Goal: Task Accomplishment & Management: Manage account settings

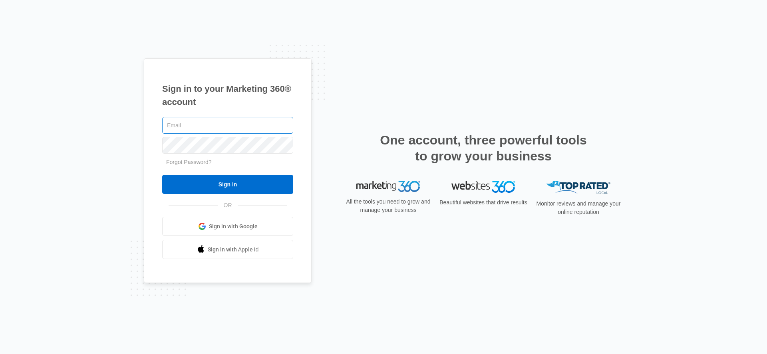
type input "[PERSON_NAME][EMAIL_ADDRESS][PERSON_NAME][DOMAIN_NAME]"
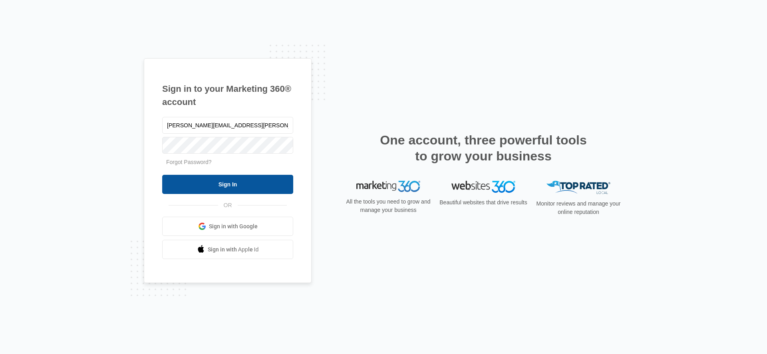
click at [223, 178] on input "Sign In" at bounding box center [227, 184] width 131 height 19
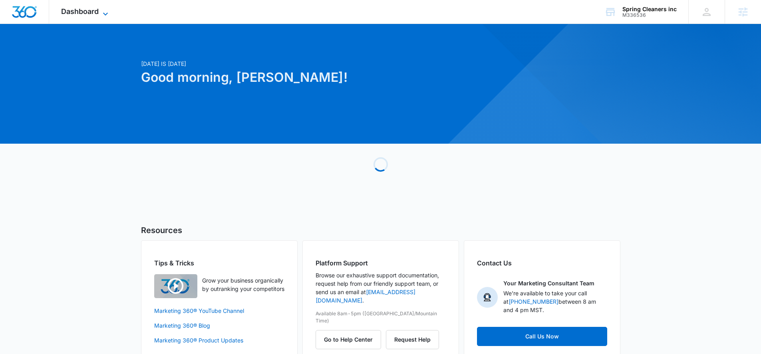
click at [89, 12] on span "Dashboard" at bounding box center [80, 11] width 38 height 8
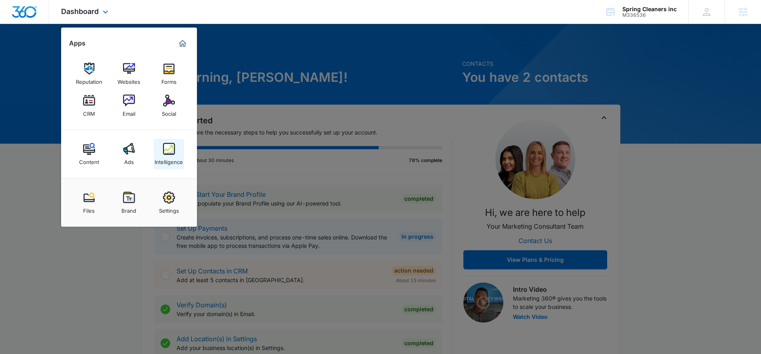
click at [166, 146] on img at bounding box center [169, 149] width 12 height 12
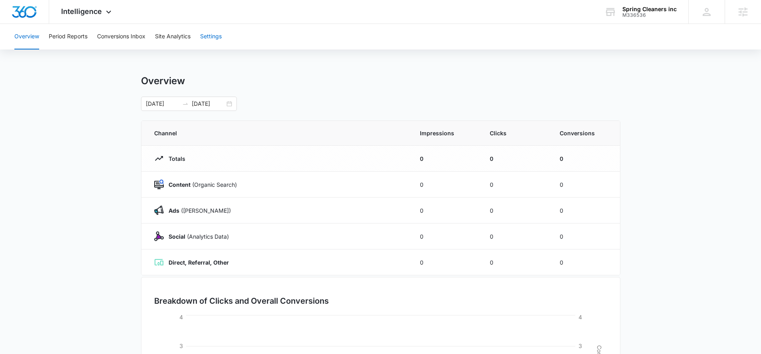
click at [210, 38] on button "Settings" at bounding box center [211, 37] width 22 height 26
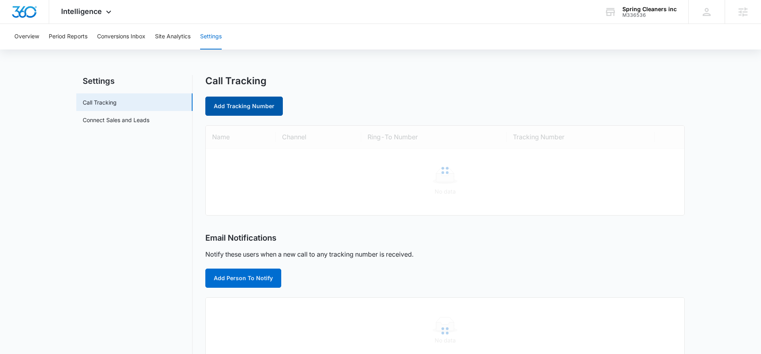
click at [240, 111] on link "Add Tracking Number" at bounding box center [243, 106] width 77 height 19
select select "by_area_code"
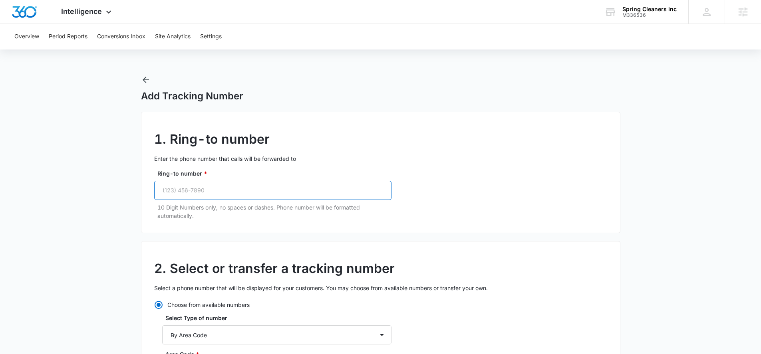
click at [173, 189] on input "Ring-to number *" at bounding box center [272, 190] width 237 height 19
paste input "[PHONE_NUMBER]"
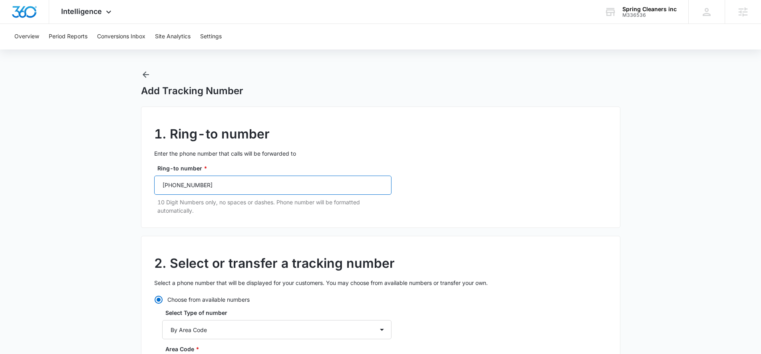
type input "[PHONE_NUMBER]"
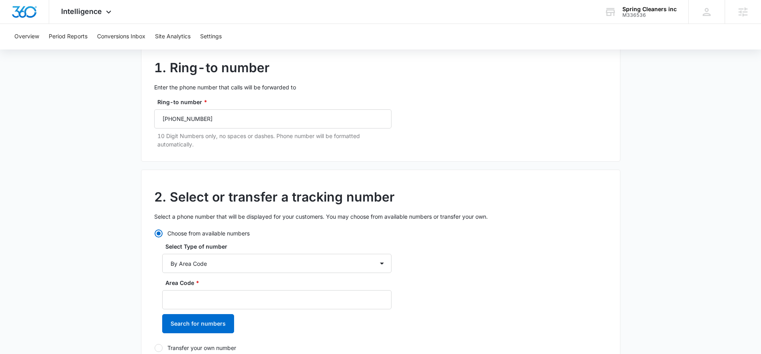
scroll to position [113, 0]
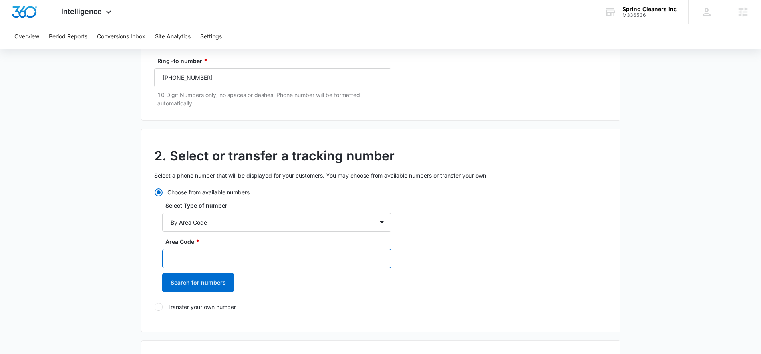
click at [217, 258] on input "Area Code *" at bounding box center [276, 258] width 229 height 19
type input "310"
click at [208, 279] on button "Search for numbers" at bounding box center [198, 282] width 72 height 19
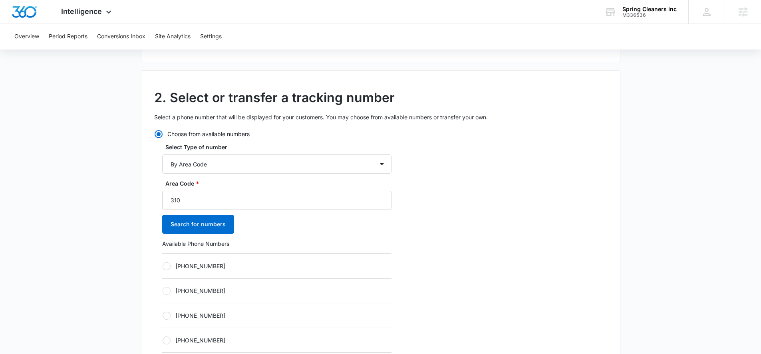
scroll to position [173, 0]
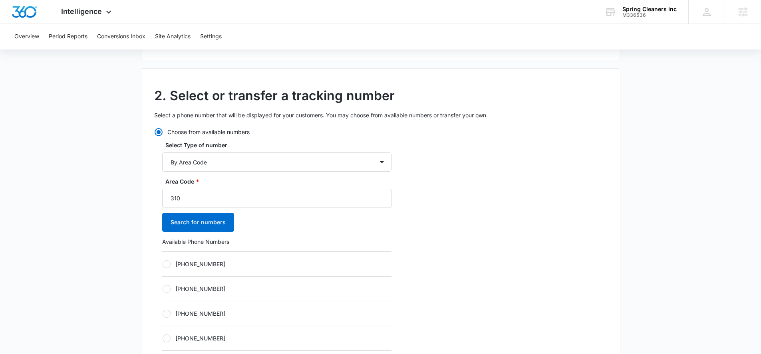
click at [166, 264] on div at bounding box center [167, 264] width 8 height 8
click at [163, 264] on input "[PHONE_NUMBER]" at bounding box center [162, 264] width 0 height 0
radio input "true"
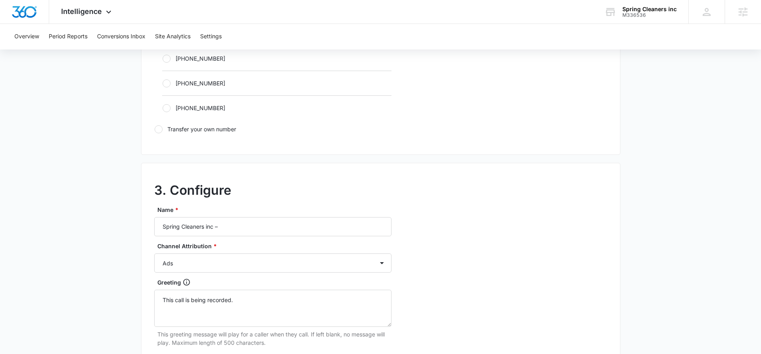
scroll to position [554, 0]
click at [253, 223] on input "Spring Cleaners inc –" at bounding box center [272, 225] width 237 height 19
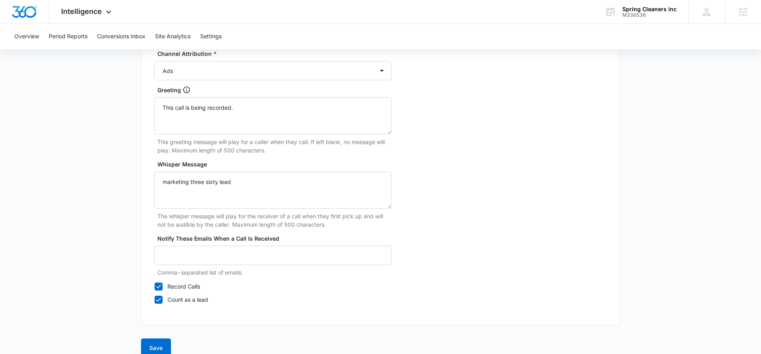
scroll to position [758, 0]
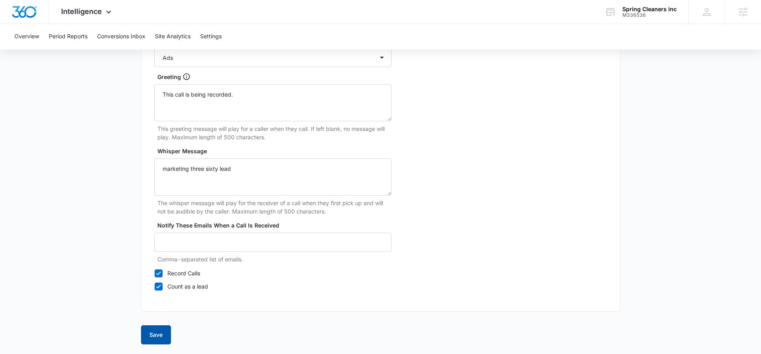
type input "Spring Cleaners inc – Ads"
click at [164, 336] on button "Save" at bounding box center [156, 334] width 30 height 19
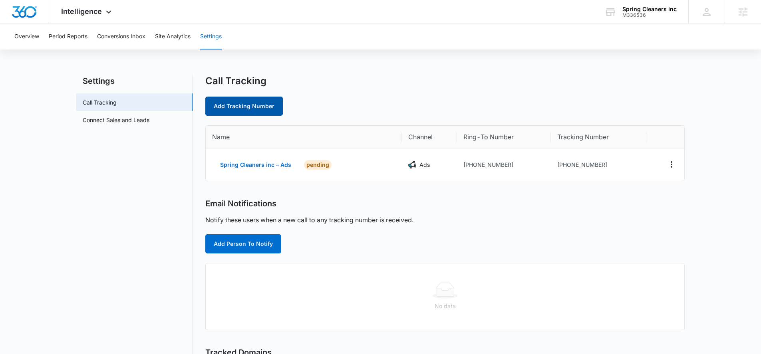
click at [239, 104] on link "Add Tracking Number" at bounding box center [243, 106] width 77 height 19
select select "by_area_code"
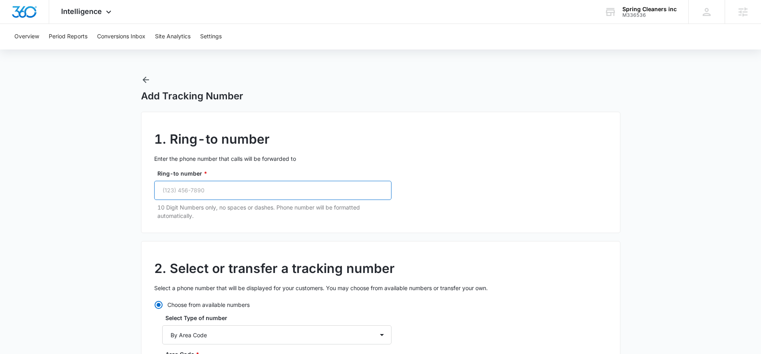
click at [220, 193] on input "Ring-to number *" at bounding box center [272, 190] width 237 height 19
paste input "[PHONE_NUMBER]"
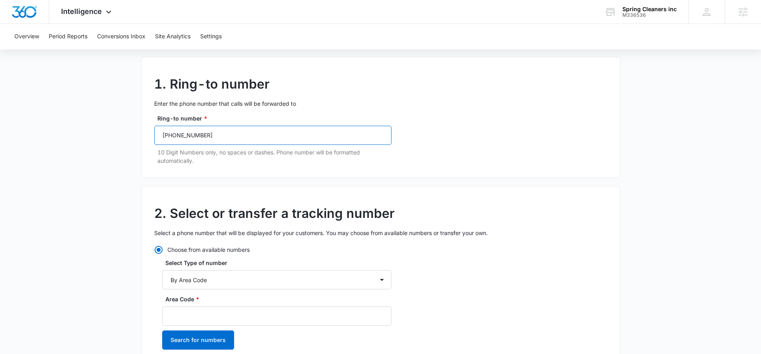
scroll to position [67, 0]
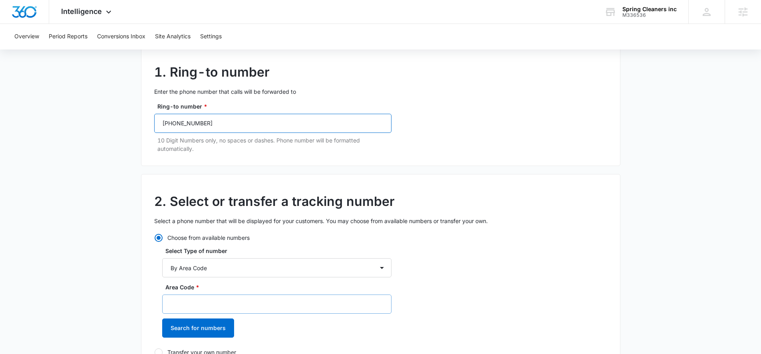
type input "[PHONE_NUMBER]"
click at [184, 300] on input "Area Code *" at bounding box center [276, 304] width 229 height 19
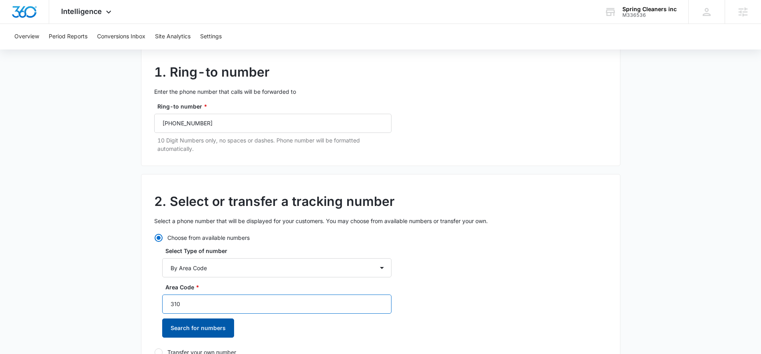
type input "310"
click at [181, 329] on button "Search for numbers" at bounding box center [198, 328] width 72 height 19
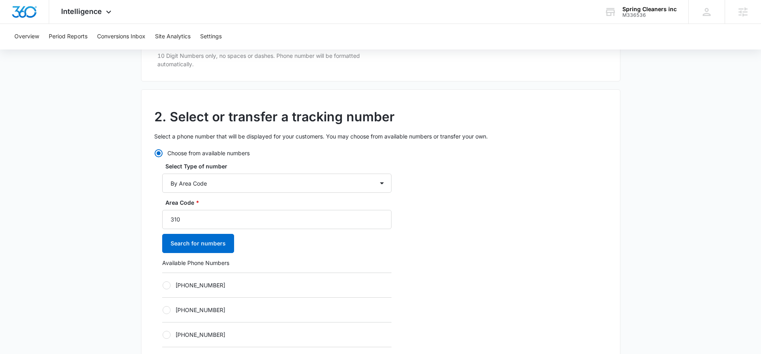
scroll to position [184, 0]
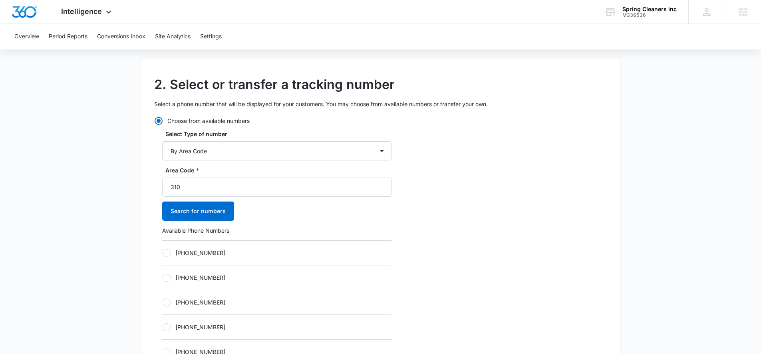
click at [165, 254] on div at bounding box center [167, 253] width 8 height 8
click at [163, 253] on input "[PHONE_NUMBER]" at bounding box center [162, 253] width 0 height 0
radio input "true"
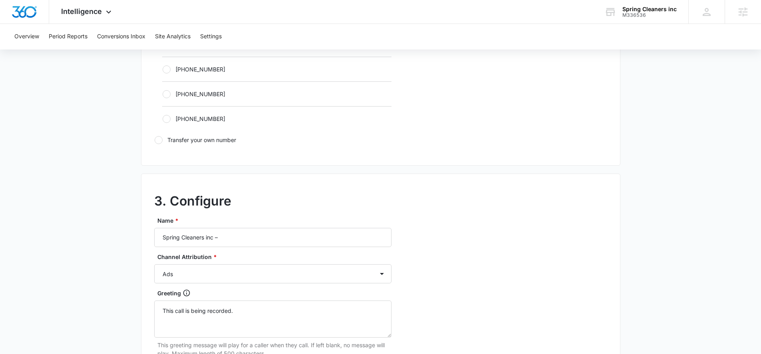
scroll to position [571, 0]
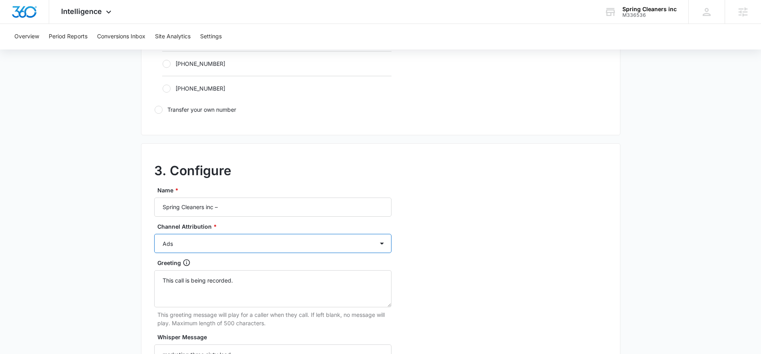
click at [190, 244] on select "Ads Local Service Ads Content Social Other" at bounding box center [272, 243] width 237 height 19
select select "CONTENT"
click at [154, 234] on select "Ads Local Service Ads Content Social Other" at bounding box center [272, 243] width 237 height 19
click at [238, 210] on input "Spring Cleaners inc –" at bounding box center [272, 207] width 237 height 19
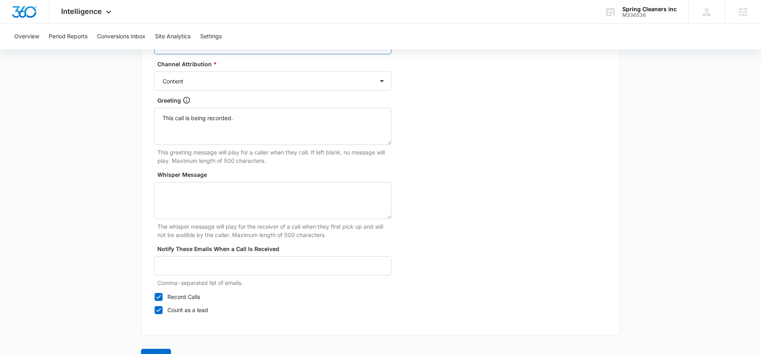
scroll to position [758, 0]
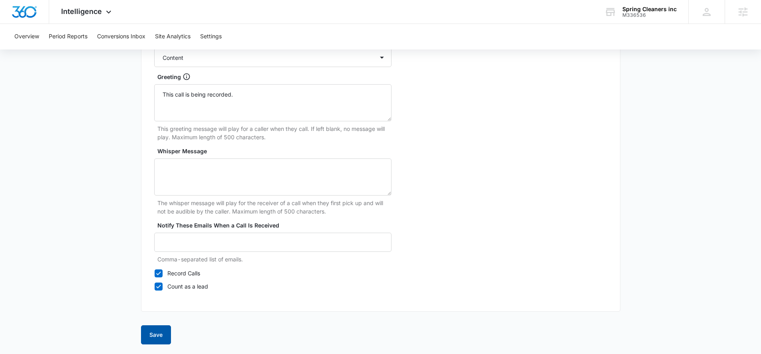
type input "Spring Cleaners inc – Content"
click at [150, 329] on button "Save" at bounding box center [156, 334] width 30 height 19
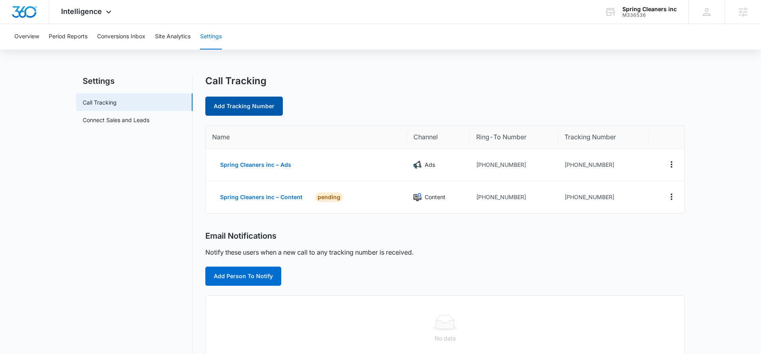
click at [232, 104] on link "Add Tracking Number" at bounding box center [243, 106] width 77 height 19
select select "by_area_code"
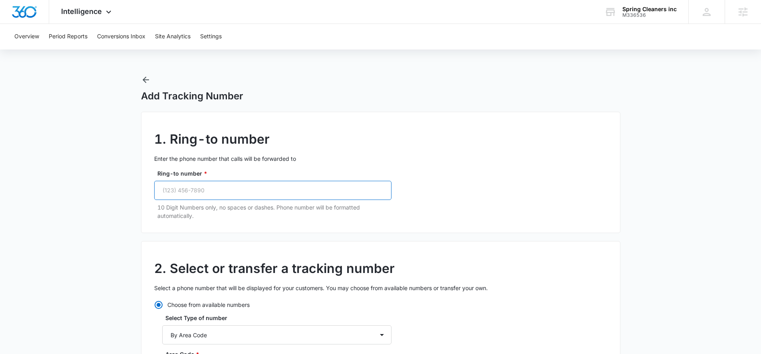
click at [209, 192] on input "Ring-to number *" at bounding box center [272, 190] width 237 height 19
paste input "[PHONE_NUMBER]"
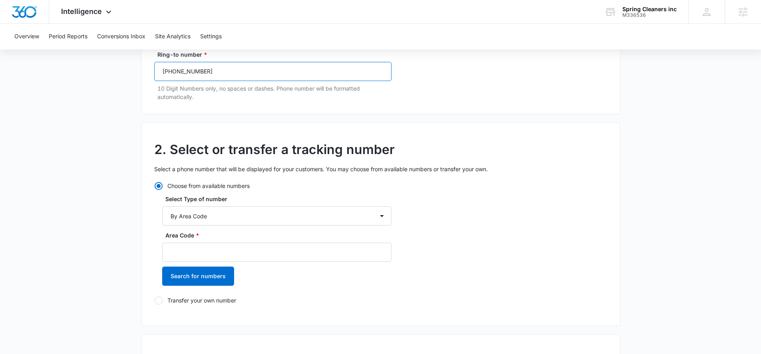
scroll to position [123, 0]
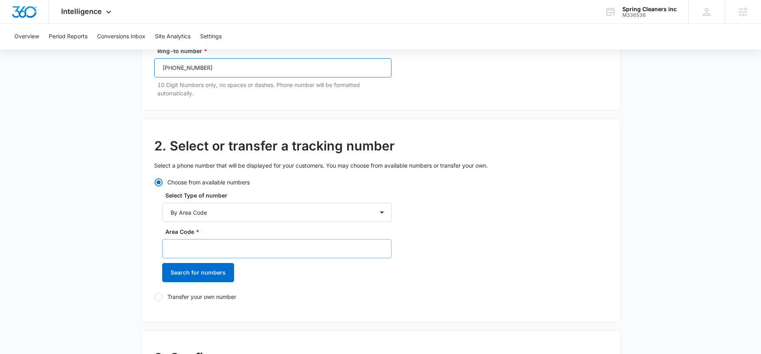
type input "[PHONE_NUMBER]"
click at [183, 248] on input "Area Code *" at bounding box center [276, 248] width 229 height 19
type input "310"
click at [204, 271] on button "Search for numbers" at bounding box center [198, 272] width 72 height 19
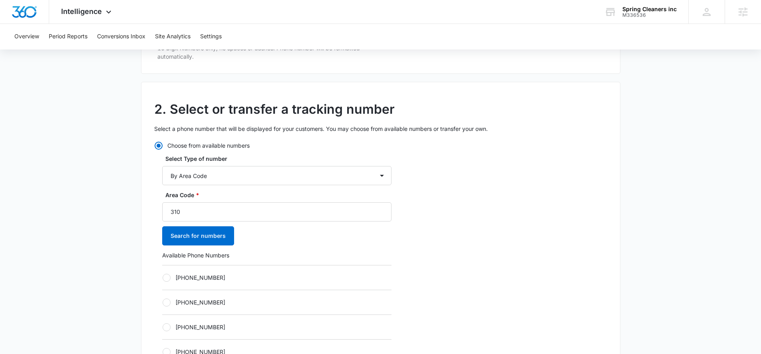
scroll to position [190, 0]
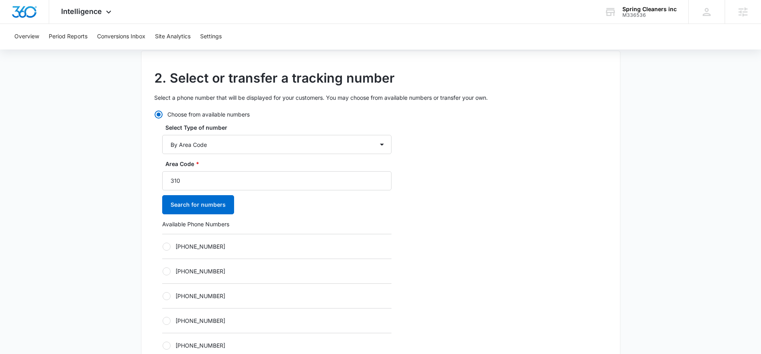
click at [169, 246] on div at bounding box center [167, 247] width 8 height 8
click at [163, 246] on input "[PHONE_NUMBER]" at bounding box center [162, 246] width 0 height 0
radio input "true"
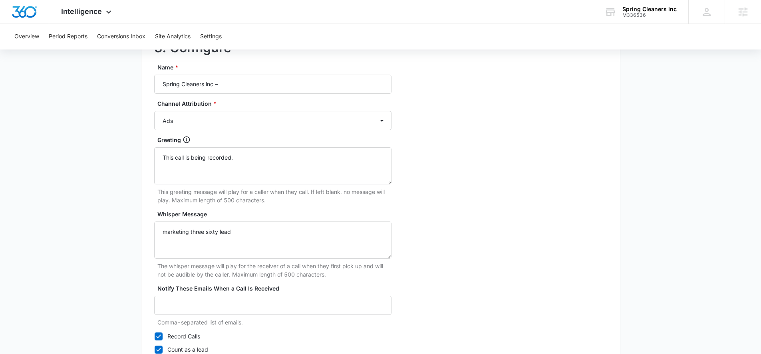
scroll to position [683, 0]
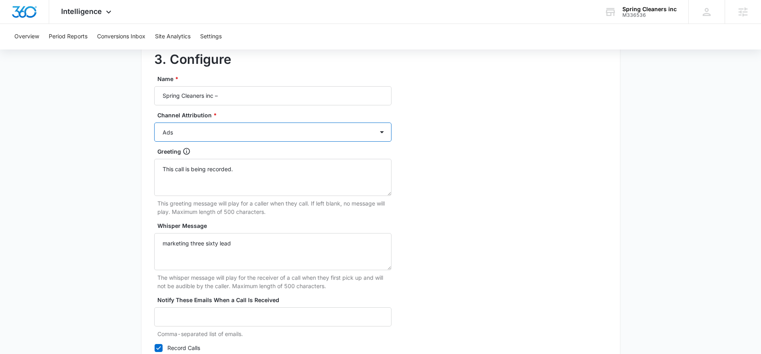
click at [226, 134] on select "Ads Local Service Ads Content Social Other" at bounding box center [272, 132] width 237 height 19
select select "SOCIAL"
click at [154, 123] on select "Ads Local Service Ads Content Social Other" at bounding box center [272, 132] width 237 height 19
click at [275, 97] on input "Spring Cleaners inc –" at bounding box center [272, 95] width 237 height 19
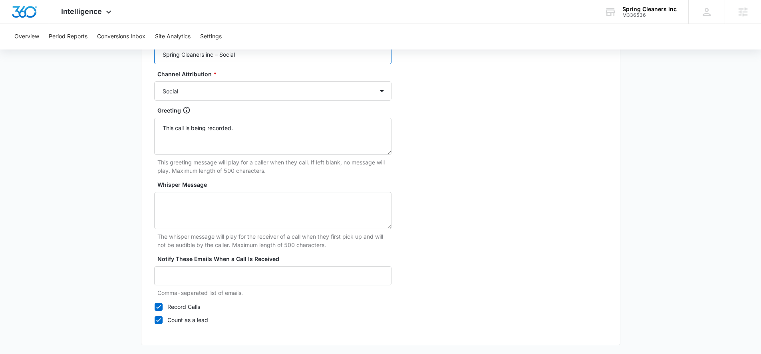
scroll to position [758, 0]
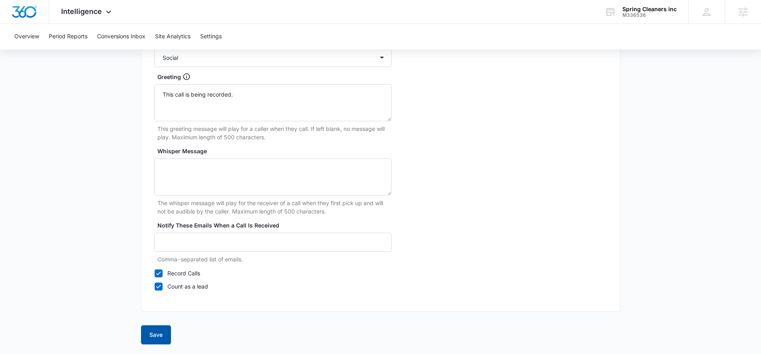
type input "Spring Cleaners inc – Social"
click at [150, 329] on button "Save" at bounding box center [156, 334] width 30 height 19
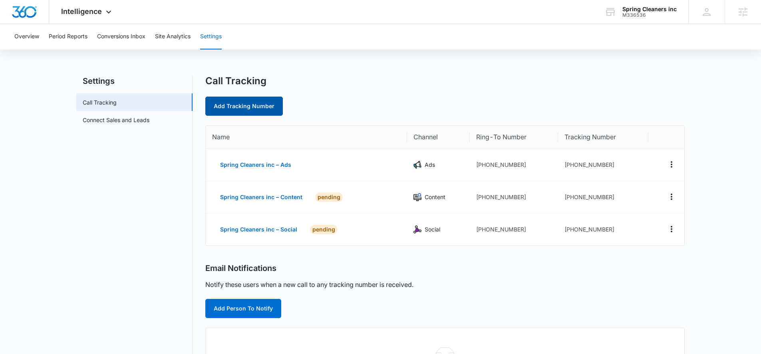
click at [248, 105] on link "Add Tracking Number" at bounding box center [243, 106] width 77 height 19
select select "by_area_code"
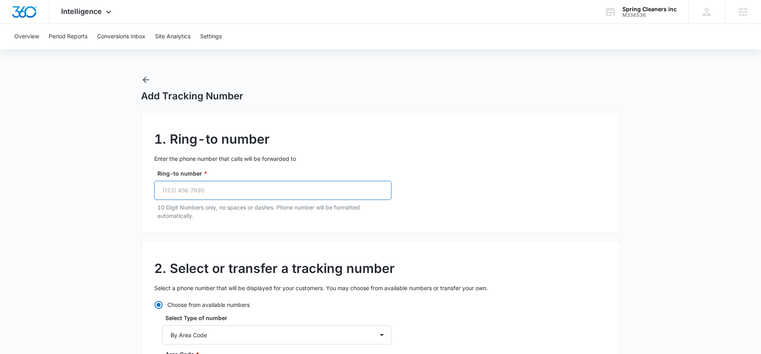
click at [217, 192] on input "Ring-to number *" at bounding box center [272, 190] width 237 height 19
paste input "[PHONE_NUMBER]"
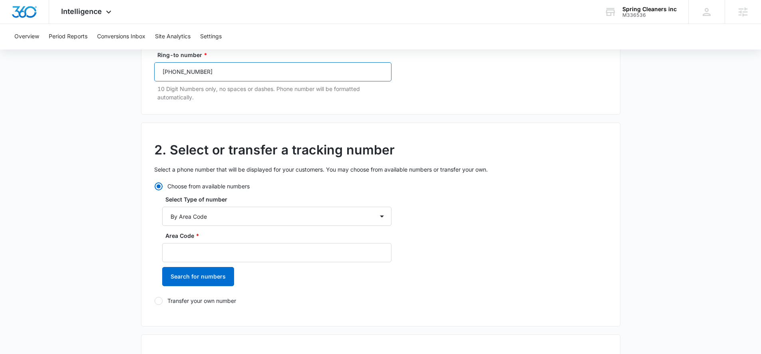
scroll to position [132, 0]
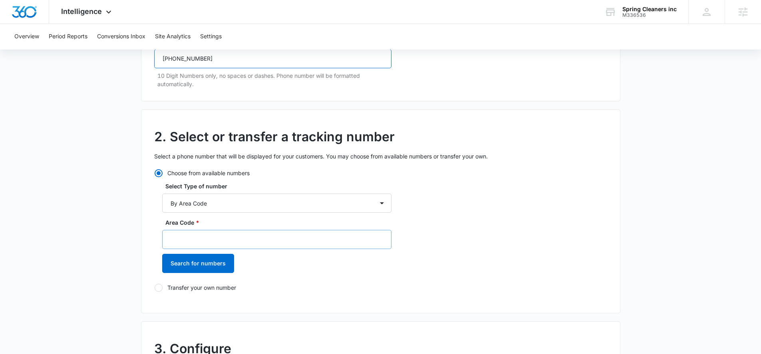
type input "[PHONE_NUMBER]"
click at [176, 244] on input "Area Code *" at bounding box center [276, 239] width 229 height 19
type input "310"
click at [178, 264] on button "Search for numbers" at bounding box center [198, 263] width 72 height 19
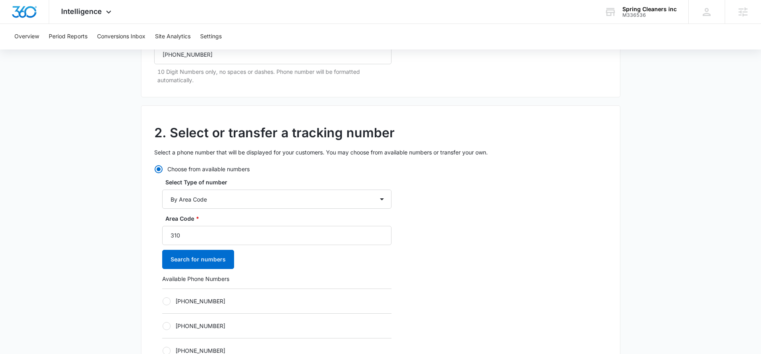
scroll to position [141, 0]
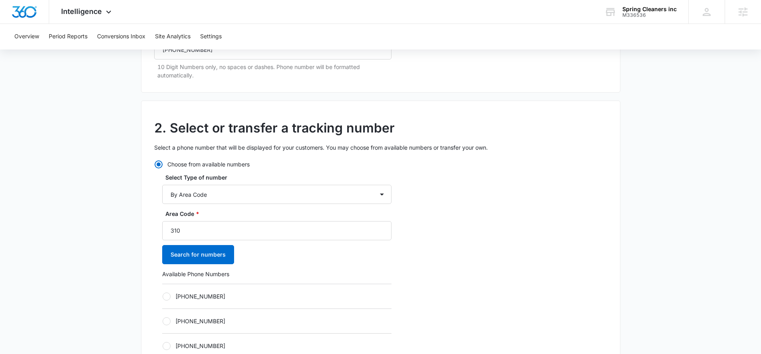
click at [163, 298] on div at bounding box center [167, 297] width 8 height 8
click at [163, 297] on input "[PHONE_NUMBER]" at bounding box center [162, 296] width 0 height 0
radio input "true"
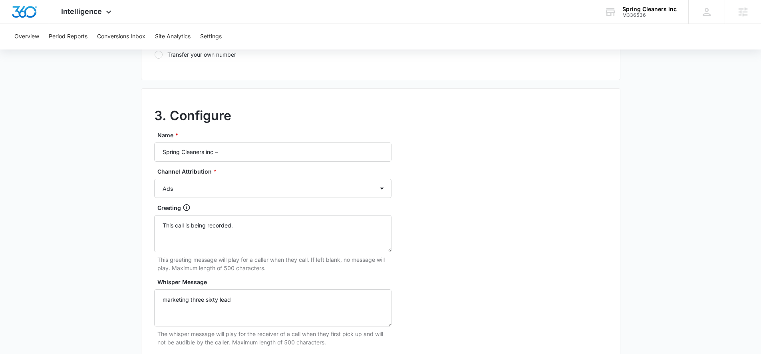
scroll to position [642, 0]
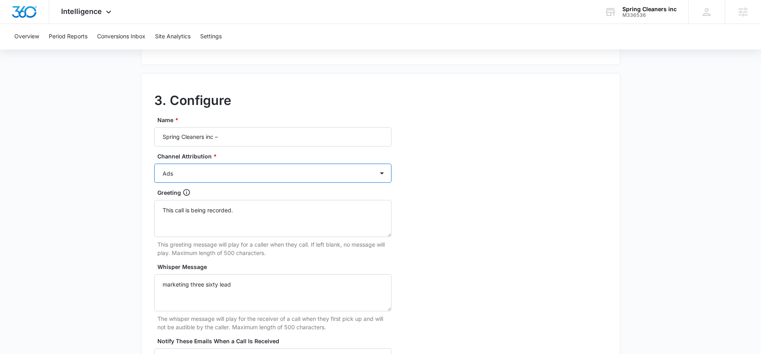
click at [200, 170] on select "Ads Local Service Ads Content Social Other" at bounding box center [272, 173] width 237 height 19
select select "OTHER"
click at [154, 164] on select "Ads Local Service Ads Content Social Other" at bounding box center [272, 173] width 237 height 19
click at [231, 145] on input "Spring Cleaners inc –" at bounding box center [272, 136] width 237 height 19
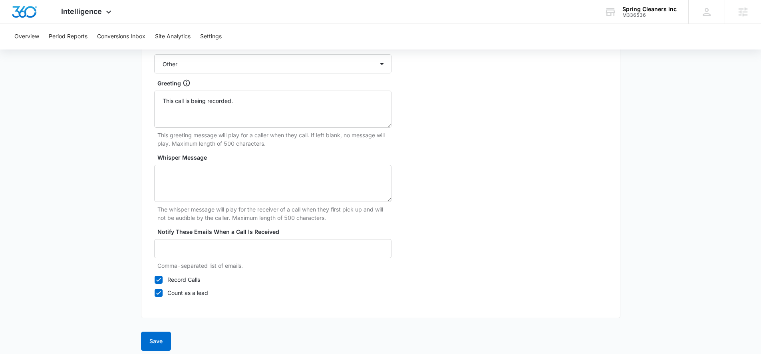
scroll to position [758, 0]
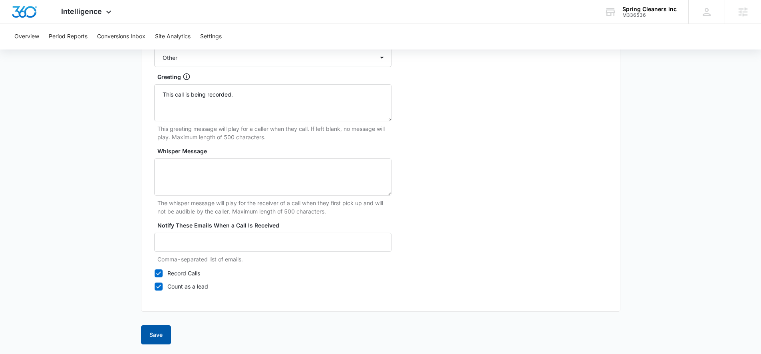
type input "Spring Cleaners inc – Other"
click at [146, 334] on button "Save" at bounding box center [156, 334] width 30 height 19
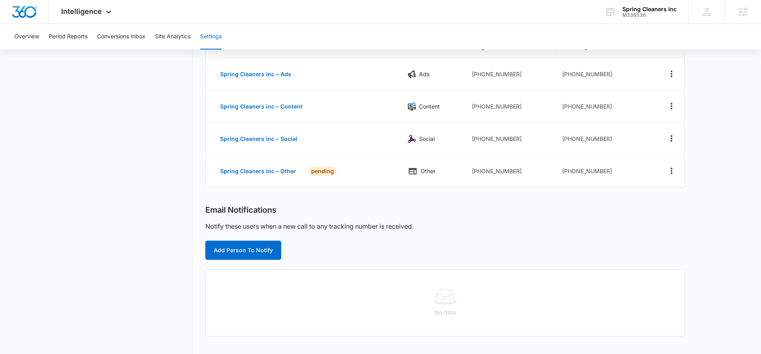
scroll to position [113, 0]
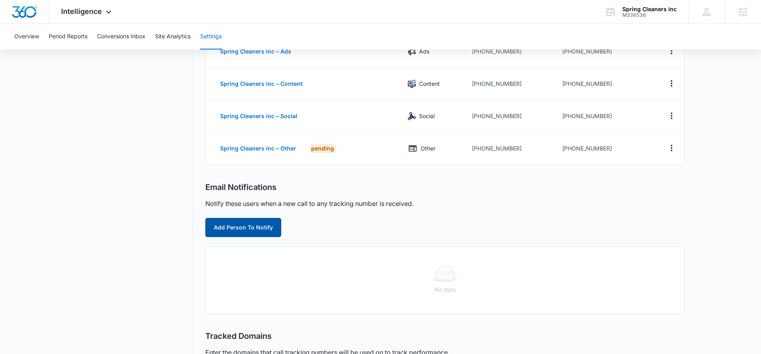
click at [249, 224] on button "Add Person To Notify" at bounding box center [243, 227] width 76 height 19
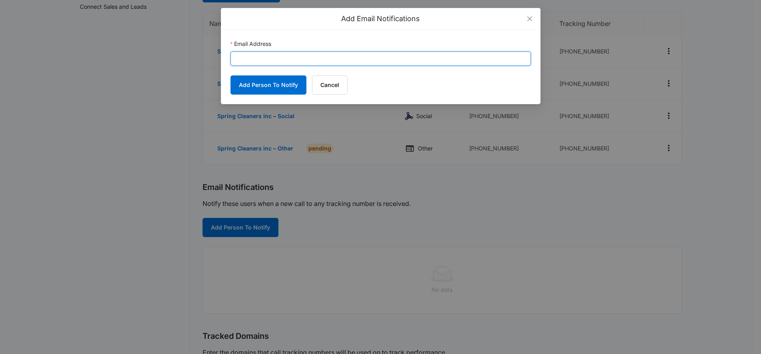
click at [282, 57] on input "Email Address" at bounding box center [380, 59] width 300 height 14
paste input "[EMAIL_ADDRESS][DOMAIN_NAME]"
type input "[EMAIL_ADDRESS][DOMAIN_NAME]"
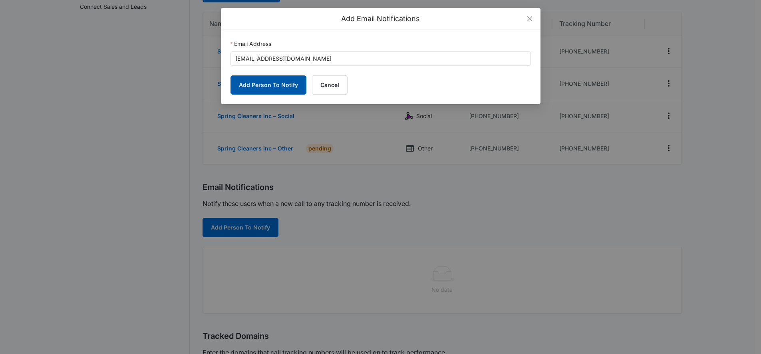
click at [270, 79] on button "Add Person To Notify" at bounding box center [268, 84] width 76 height 19
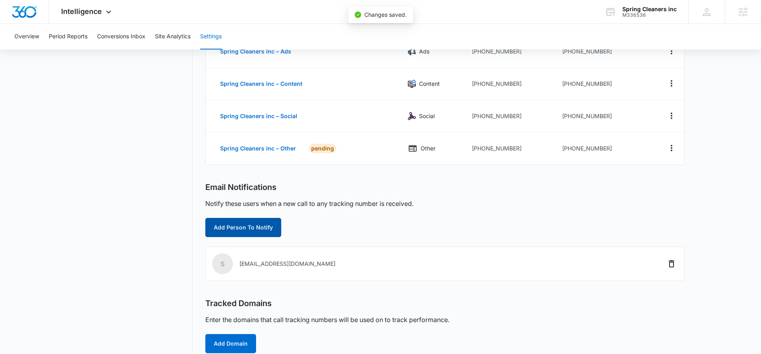
click at [254, 228] on button "Add Person To Notify" at bounding box center [243, 227] width 76 height 19
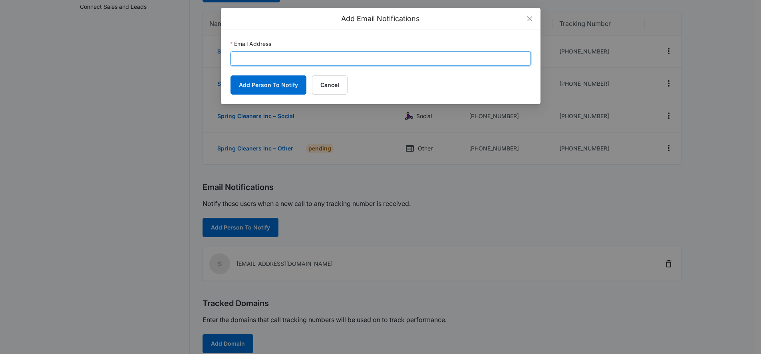
click at [264, 58] on input "Email Address" at bounding box center [380, 59] width 300 height 14
paste input "[PERSON_NAME][EMAIL_ADDRESS][PERSON_NAME][DOMAIN_NAME]"
type input "[PERSON_NAME][EMAIL_ADDRESS][PERSON_NAME][DOMAIN_NAME]"
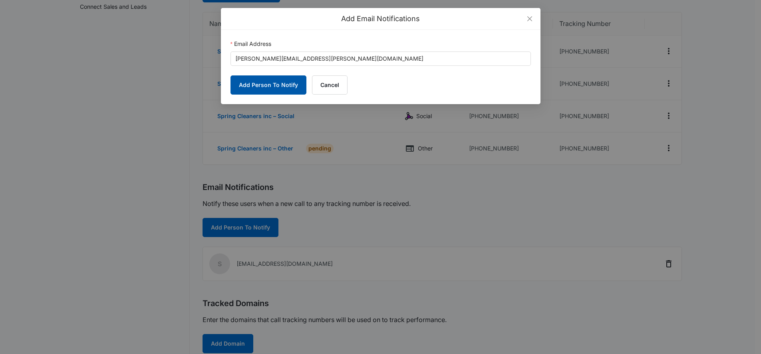
click at [268, 85] on button "Add Person To Notify" at bounding box center [268, 84] width 76 height 19
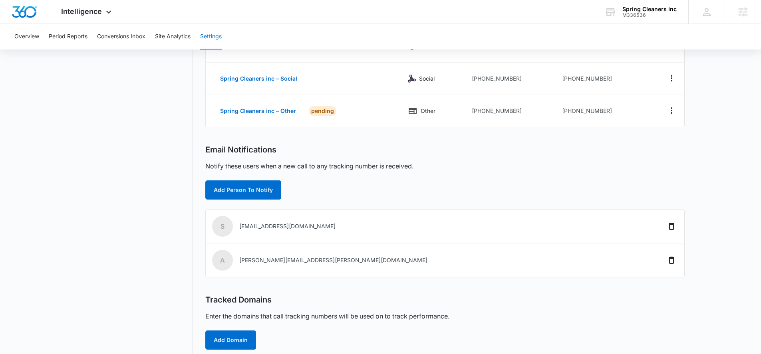
scroll to position [165, 0]
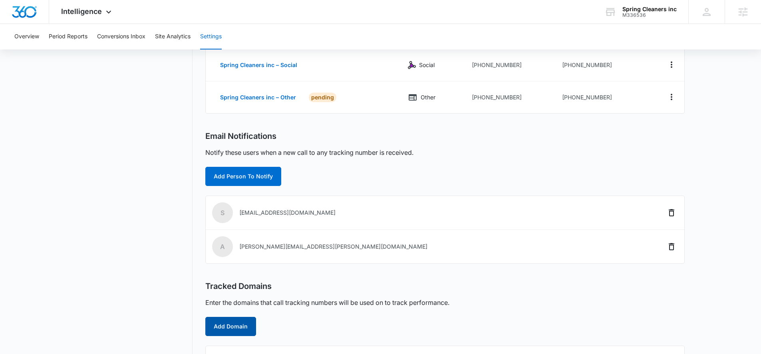
click at [221, 328] on button "Add Domain" at bounding box center [230, 326] width 51 height 19
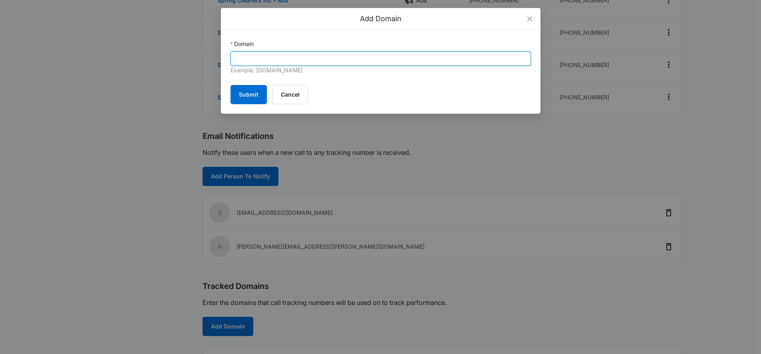
click at [253, 61] on input "Domain" at bounding box center [380, 59] width 300 height 14
paste input "[DOMAIN_NAME][URL]"
type input "[DOMAIN_NAME][URL]"
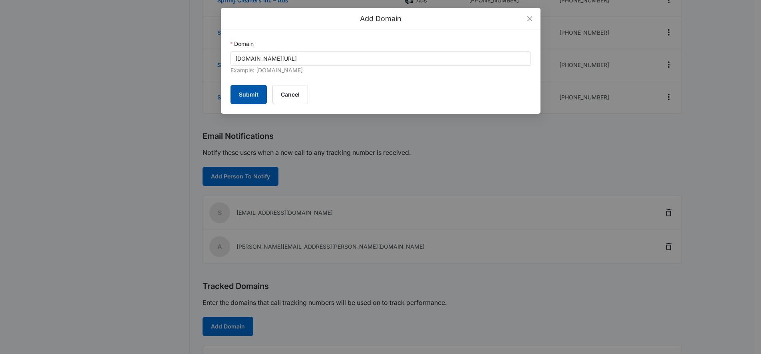
click at [250, 96] on button "Submit" at bounding box center [248, 94] width 36 height 19
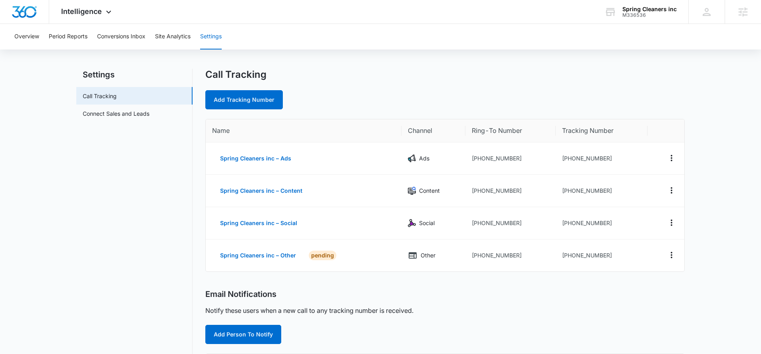
scroll to position [0, 0]
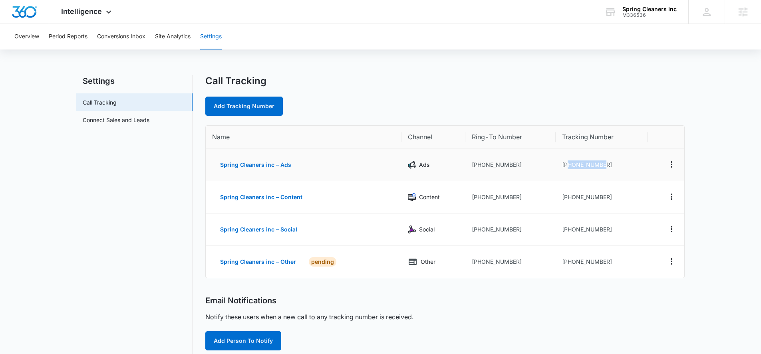
drag, startPoint x: 604, startPoint y: 165, endPoint x: 568, endPoint y: 166, distance: 35.5
click at [568, 166] on td "[PHONE_NUMBER]" at bounding box center [602, 165] width 92 height 32
copy td "3106203888"
drag, startPoint x: 602, startPoint y: 196, endPoint x: 568, endPoint y: 198, distance: 34.0
click at [568, 198] on td "[PHONE_NUMBER]" at bounding box center [602, 197] width 92 height 32
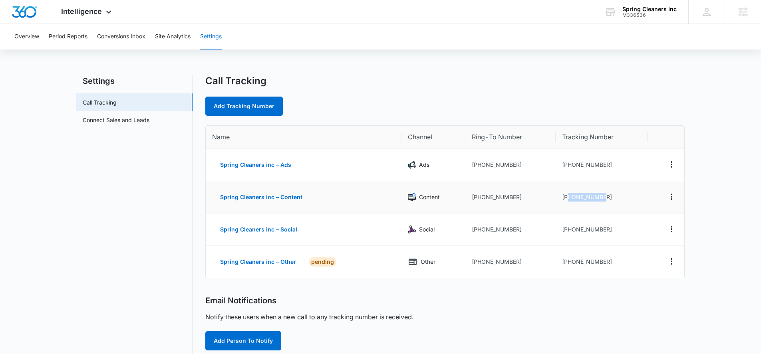
copy td "3106261890"
drag, startPoint x: 612, startPoint y: 230, endPoint x: 567, endPoint y: 230, distance: 44.7
click at [567, 230] on td "[PHONE_NUMBER]" at bounding box center [602, 230] width 92 height 32
copy td "3106929865"
drag, startPoint x: 607, startPoint y: 260, endPoint x: 569, endPoint y: 262, distance: 38.8
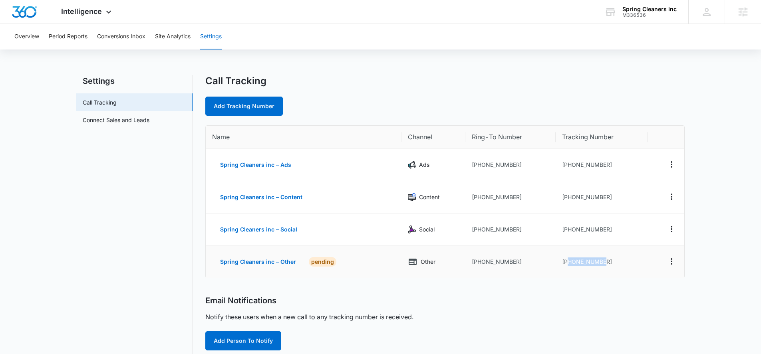
click at [569, 262] on td "[PHONE_NUMBER]" at bounding box center [602, 262] width 92 height 32
copy td "3106975688"
click at [91, 14] on span "Intelligence" at bounding box center [81, 11] width 41 height 8
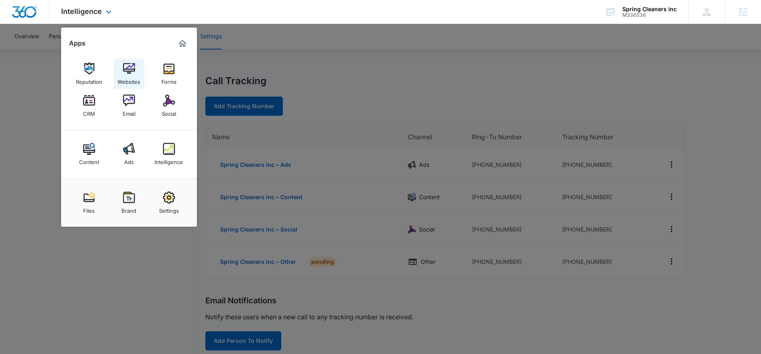
click at [129, 69] on img at bounding box center [129, 69] width 12 height 12
